Goal: Information Seeking & Learning: Learn about a topic

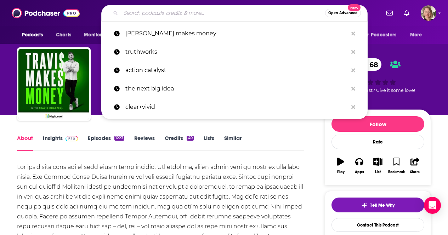
click at [159, 17] on input "Search podcasts, credits, & more..." at bounding box center [223, 12] width 204 height 11
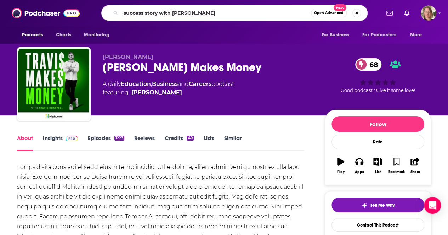
type input "success story with [PERSON_NAME]"
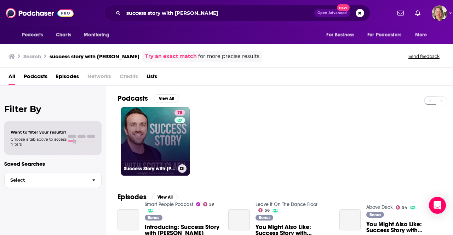
click at [140, 120] on link "78 Success Story with [PERSON_NAME]" at bounding box center [155, 141] width 69 height 69
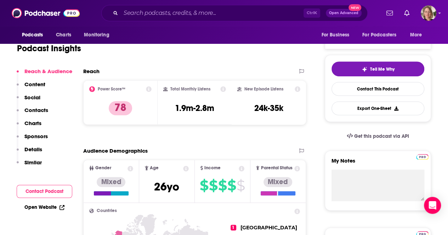
scroll to position [142, 0]
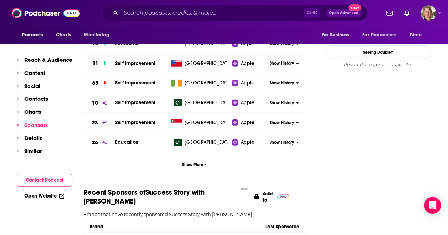
scroll to position [849, 0]
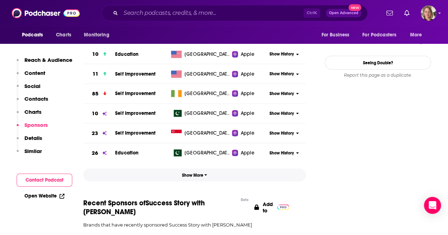
click at [205, 173] on icon "button" at bounding box center [205, 175] width 3 height 4
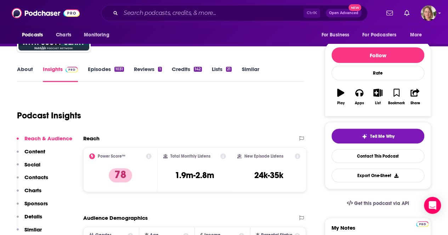
scroll to position [71, 0]
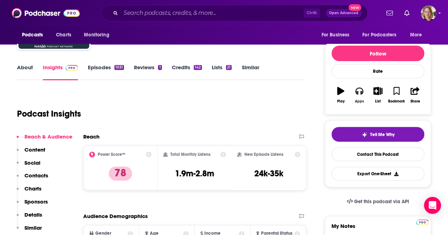
click at [358, 97] on button "Apps" at bounding box center [359, 94] width 18 height 25
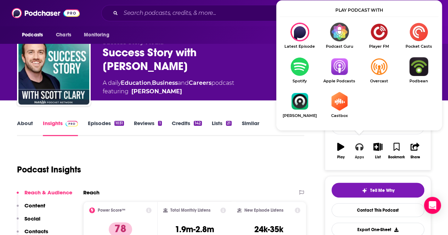
scroll to position [0, 0]
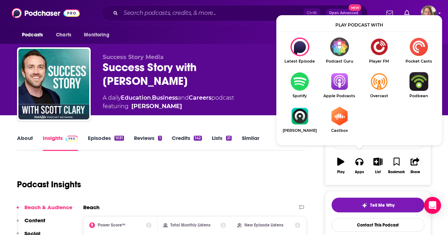
click at [270, 170] on div "Podcast Insights" at bounding box center [157, 180] width 281 height 36
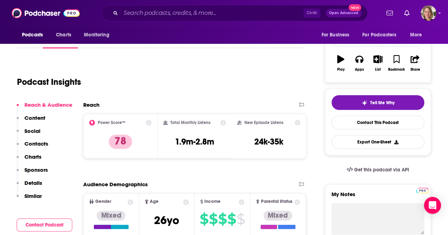
scroll to position [106, 0]
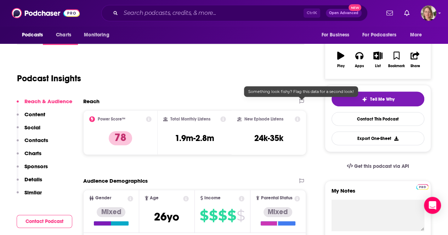
click at [301, 102] on icon at bounding box center [301, 101] width 5 height 5
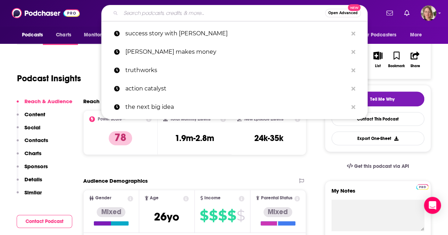
click at [191, 10] on input "Search podcasts, credits, & more..." at bounding box center [223, 12] width 204 height 11
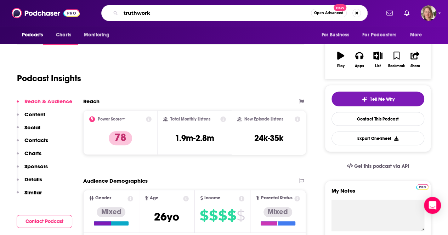
type input "truthworks"
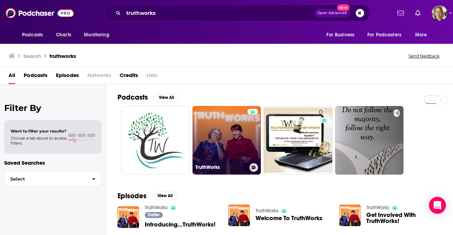
click at [229, 150] on link "TruthWorks" at bounding box center [226, 140] width 69 height 69
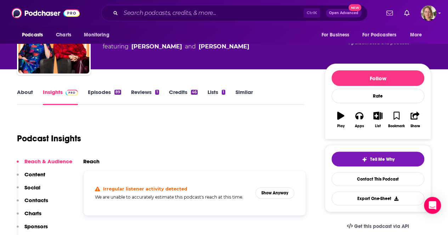
scroll to position [71, 0]
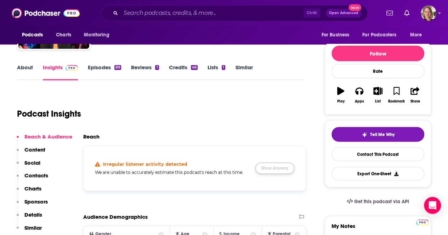
click at [271, 170] on button "Show Anyway" at bounding box center [274, 168] width 39 height 11
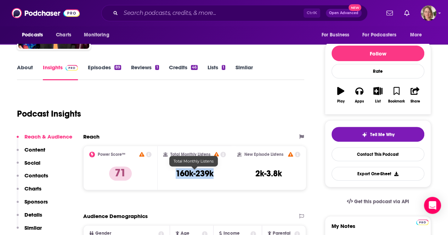
drag, startPoint x: 217, startPoint y: 176, endPoint x: 175, endPoint y: 177, distance: 41.8
click at [175, 177] on div "Total Monthly Listens 160k-239k" at bounding box center [194, 168] width 63 height 33
copy h3 "160k-239k"
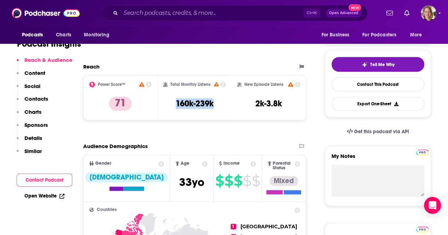
scroll to position [142, 0]
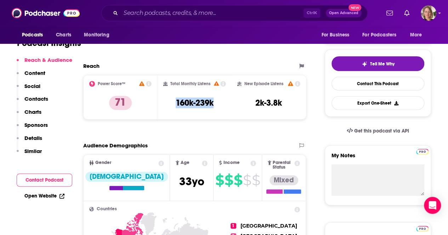
copy h3 "160k-239k"
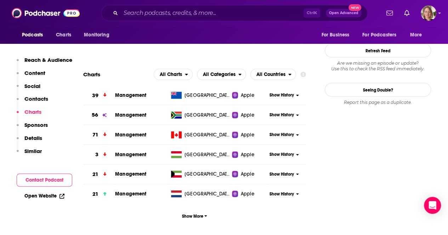
scroll to position [778, 0]
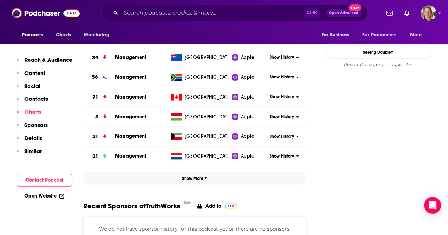
click at [201, 176] on span "Show More" at bounding box center [194, 178] width 25 height 5
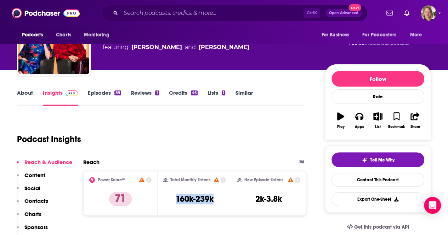
scroll to position [0, 0]
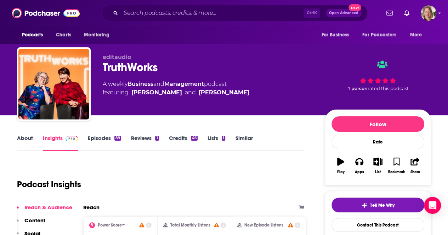
click at [26, 142] on link "About" at bounding box center [25, 143] width 16 height 16
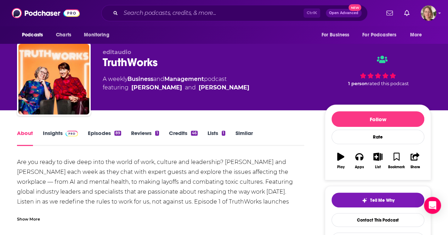
scroll to position [71, 0]
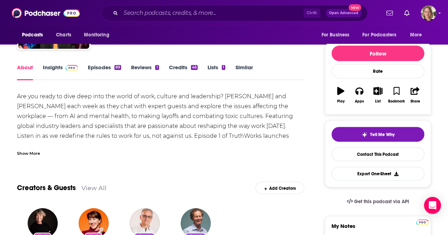
click at [26, 154] on div "Show More" at bounding box center [28, 153] width 23 height 7
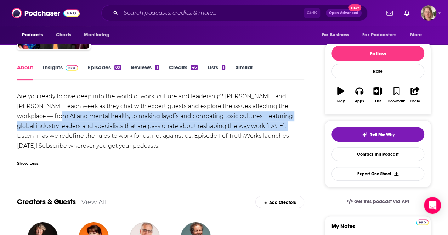
drag, startPoint x: 238, startPoint y: 127, endPoint x: 0, endPoint y: 116, distance: 238.0
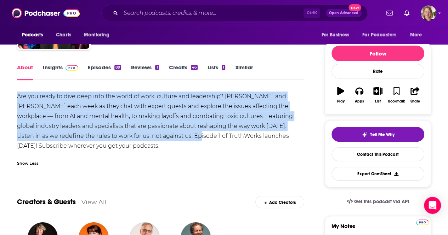
drag, startPoint x: 151, startPoint y: 138, endPoint x: 5, endPoint y: 98, distance: 151.9
copy div "Are you ready to dive deep into the world of work, culture and leadership? [PER…"
click at [353, 94] on button "Apps" at bounding box center [359, 94] width 18 height 25
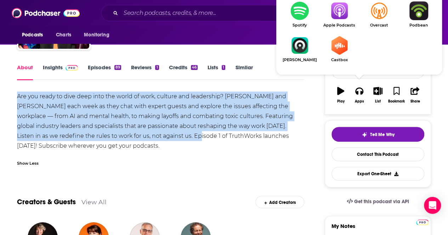
click at [341, 12] on img "Show Listen On dropdown" at bounding box center [339, 10] width 40 height 19
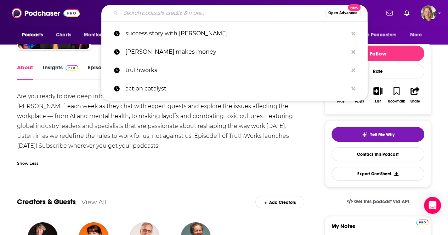
click at [241, 13] on input "Search podcasts, credits, & more..." at bounding box center [223, 12] width 204 height 11
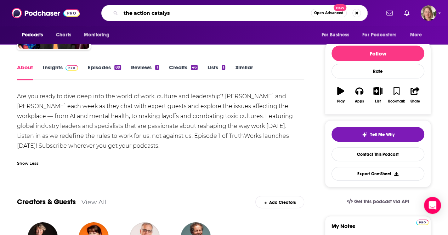
type input "the action catalyst"
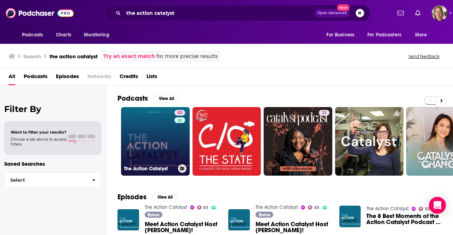
click at [180, 139] on div "53" at bounding box center [180, 137] width 12 height 54
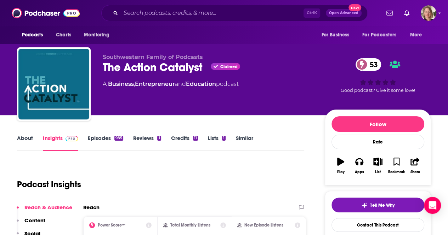
click at [27, 137] on link "About" at bounding box center [25, 143] width 16 height 16
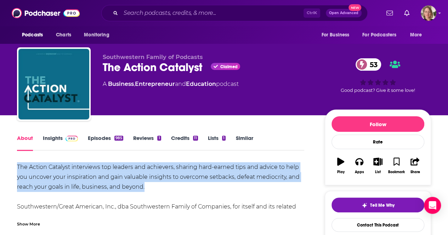
drag, startPoint x: 17, startPoint y: 165, endPoint x: 152, endPoint y: 186, distance: 136.4
click at [152, 186] on div "The Action Catalyst interviews top leaders and achievers, sharing hard-earned t…" at bounding box center [160, 196] width 287 height 69
copy div "The Action Catalyst interviews top leaders and achievers, sharing hard-earned t…"
click at [351, 172] on button "Apps" at bounding box center [359, 165] width 18 height 25
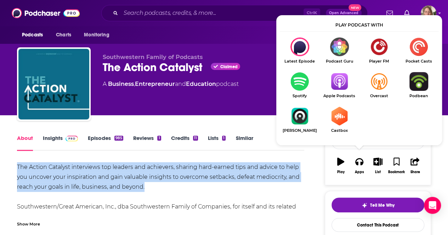
click at [330, 76] on img "Show Listen On dropdown" at bounding box center [339, 81] width 40 height 19
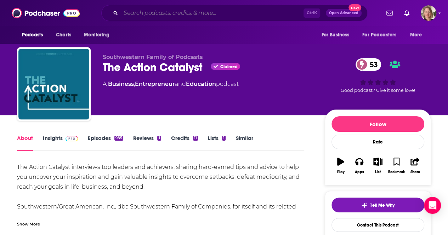
click at [175, 17] on input "Search podcasts, credits, & more..." at bounding box center [212, 12] width 183 height 11
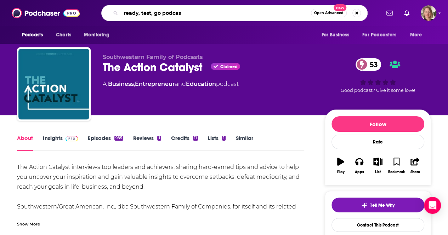
type input "ready, test, go podcast"
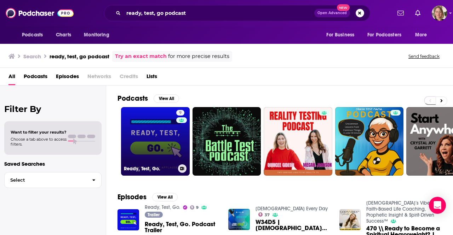
click at [179, 142] on div "9" at bounding box center [181, 137] width 11 height 54
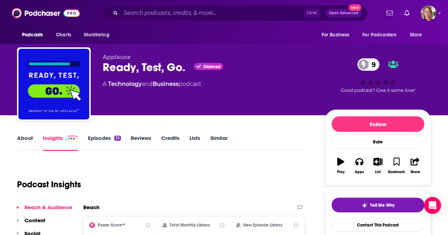
click at [22, 139] on link "About" at bounding box center [25, 143] width 16 height 16
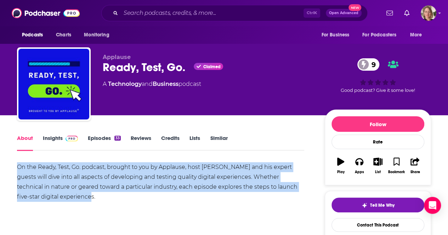
drag, startPoint x: 16, startPoint y: 168, endPoint x: 75, endPoint y: 196, distance: 65.5
copy div "On the Ready, Test, Go. podcast, brought to you by Applause, host [PERSON_NAME]…"
click at [54, 137] on link "Insights" at bounding box center [60, 143] width 35 height 16
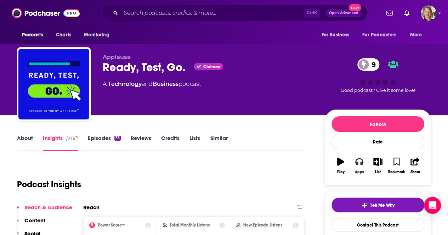
click at [356, 165] on icon "button" at bounding box center [359, 162] width 8 height 8
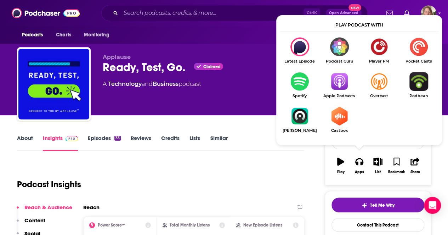
click at [338, 85] on img "Show Listen On dropdown" at bounding box center [339, 81] width 40 height 19
